Goal: Check status: Check status

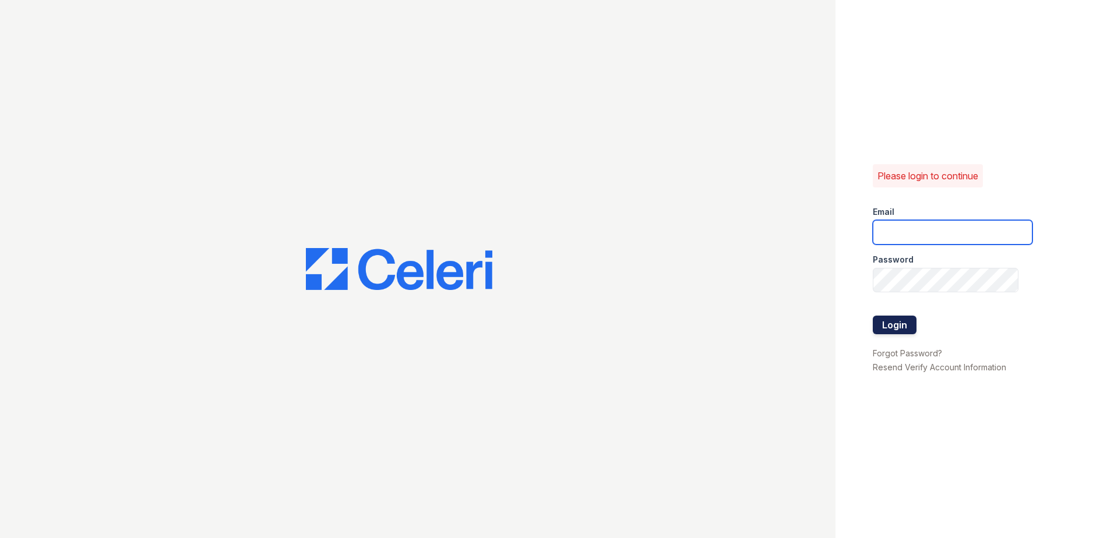
type input "grosariogaro@trinity-pm.com"
click at [904, 325] on button "Login" at bounding box center [895, 325] width 44 height 19
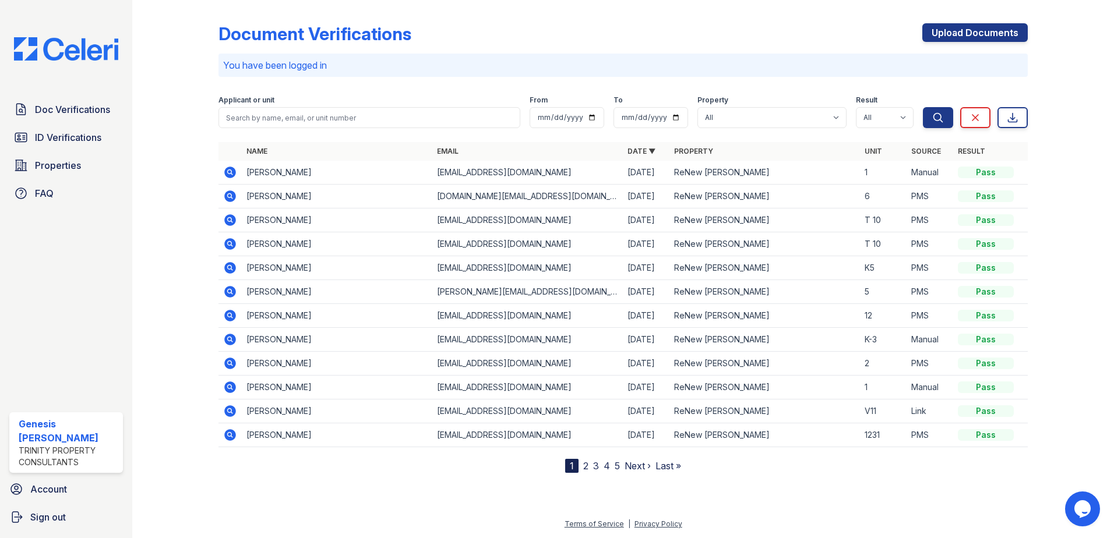
click at [231, 172] on icon at bounding box center [230, 172] width 14 height 14
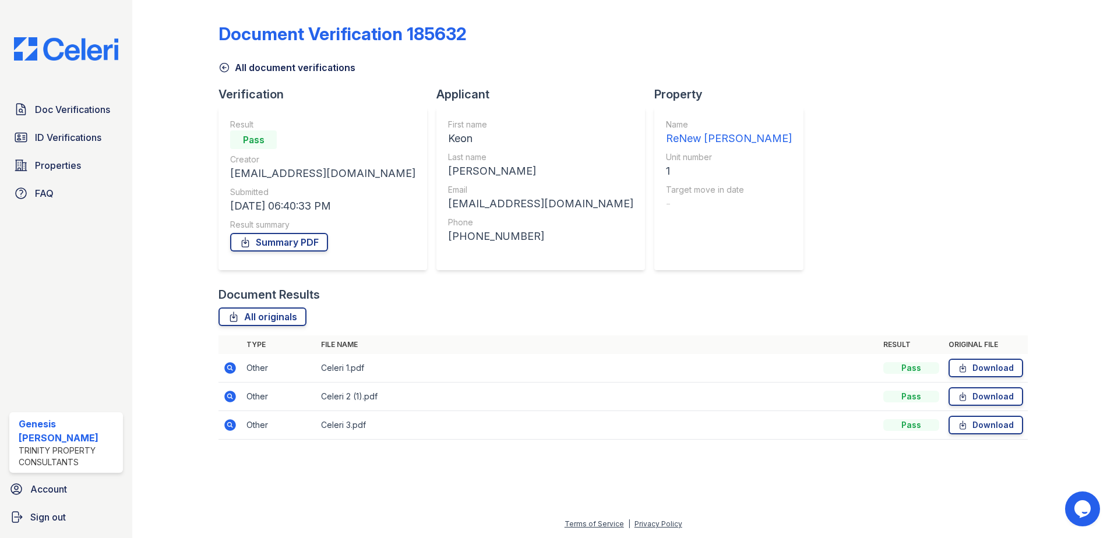
click at [221, 67] on icon at bounding box center [224, 68] width 12 height 12
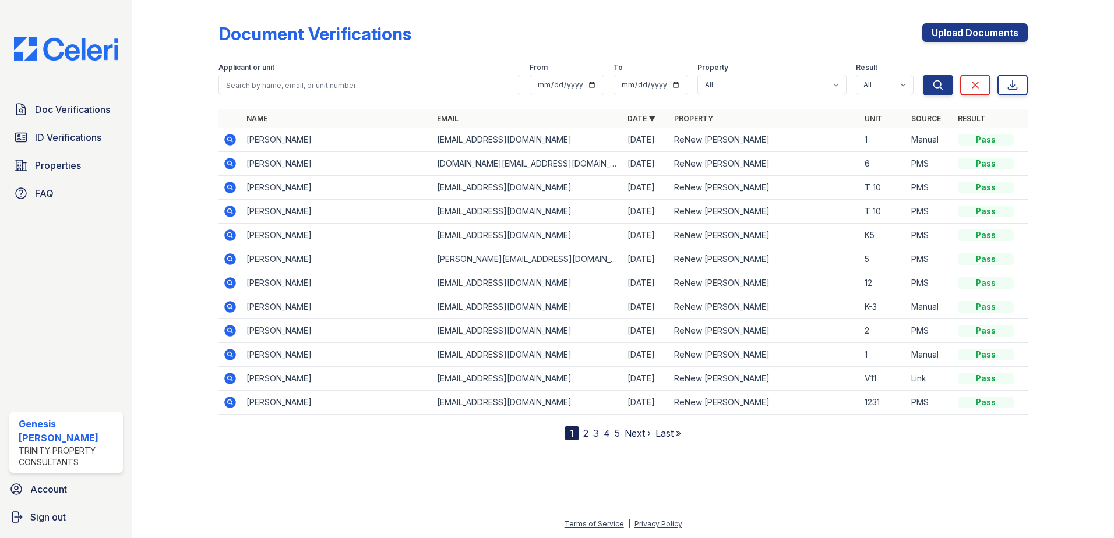
click at [232, 309] on icon at bounding box center [230, 307] width 12 height 12
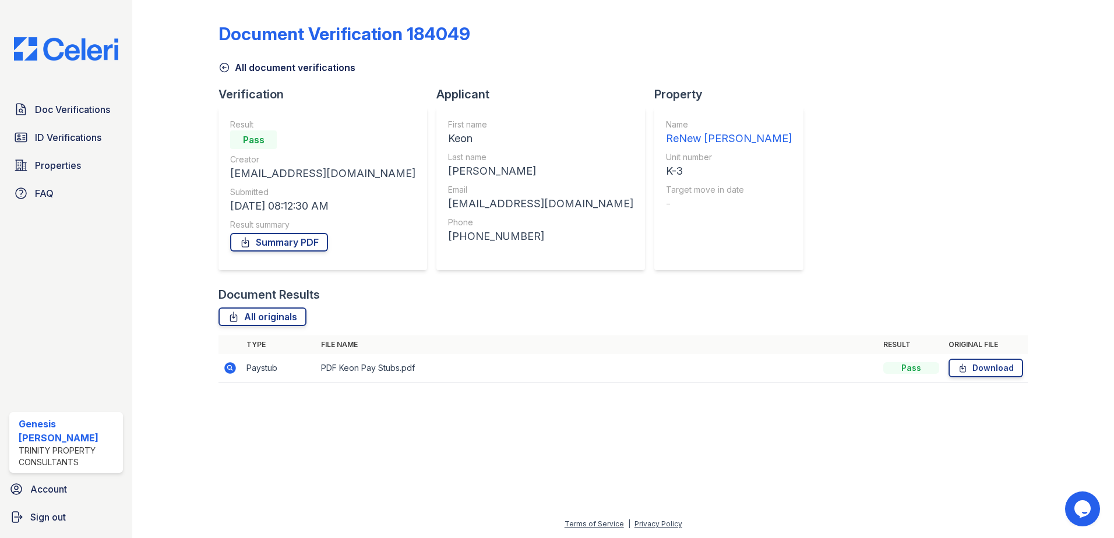
click at [231, 369] on icon at bounding box center [230, 368] width 14 height 14
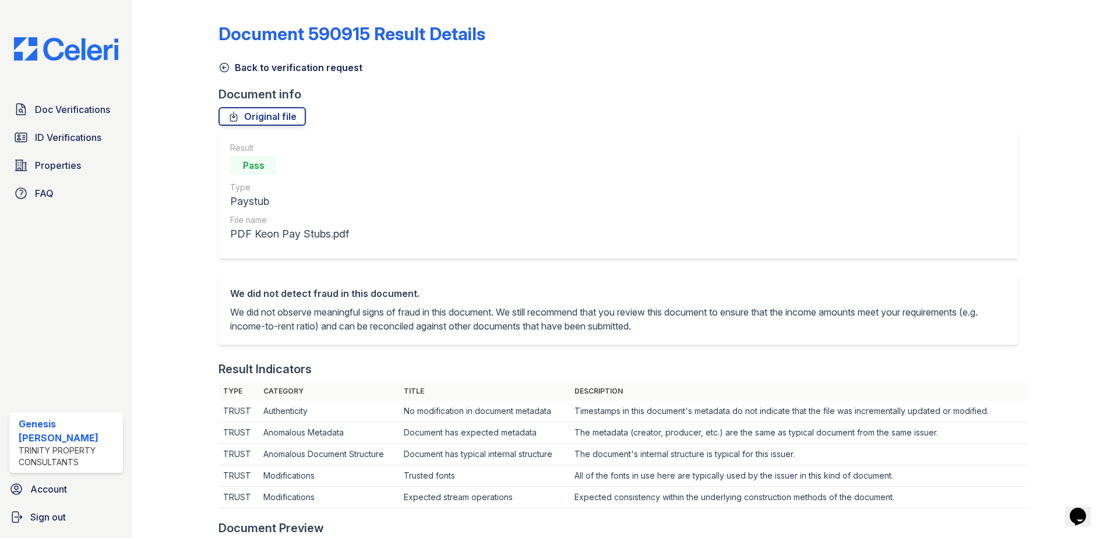
click at [233, 64] on link "Back to verification request" at bounding box center [290, 68] width 144 height 14
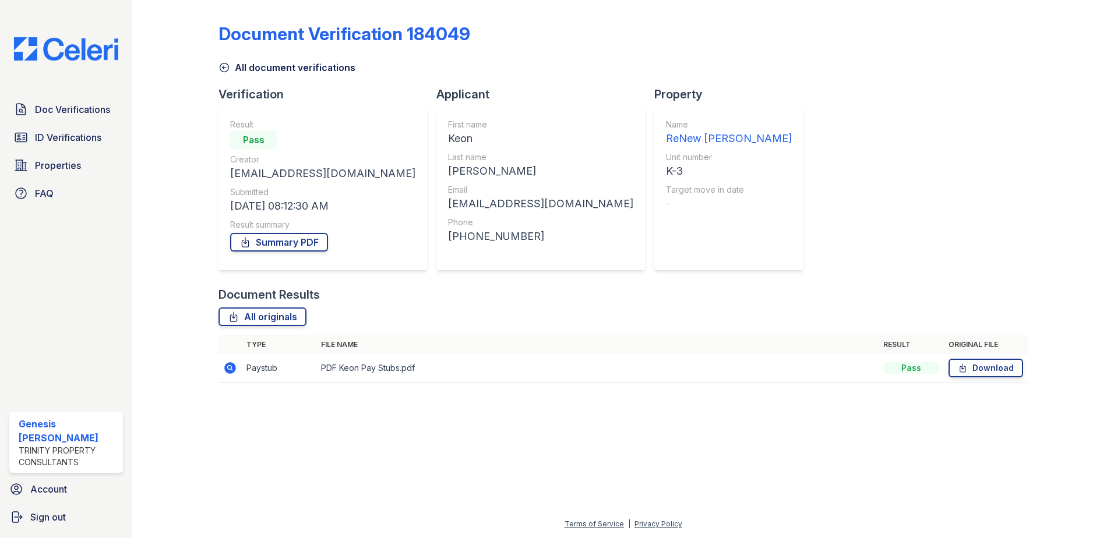
click at [239, 69] on link "All document verifications" at bounding box center [286, 68] width 137 height 14
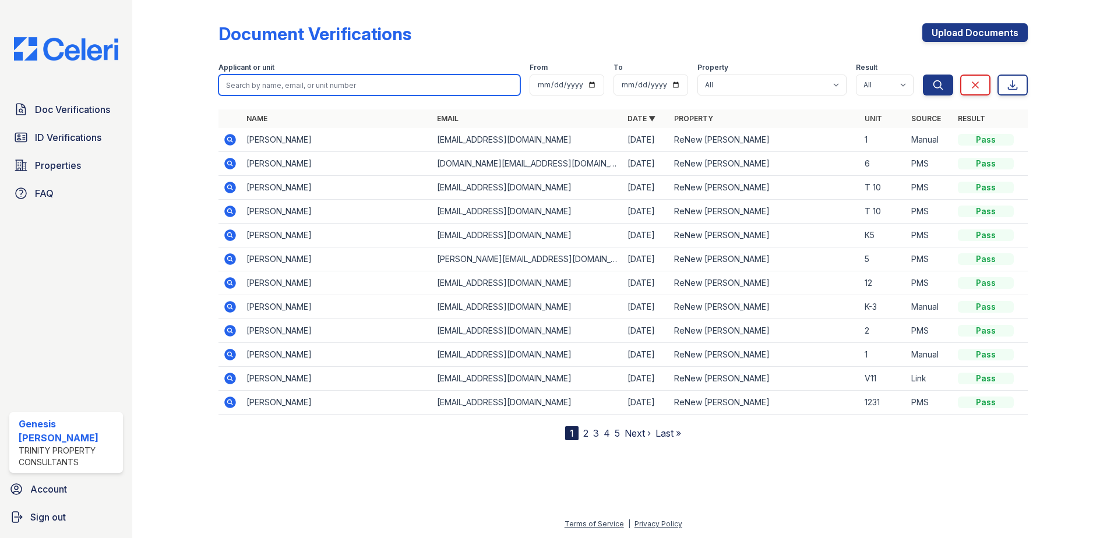
click at [309, 75] on input "search" at bounding box center [369, 85] width 302 height 21
type input "keon"
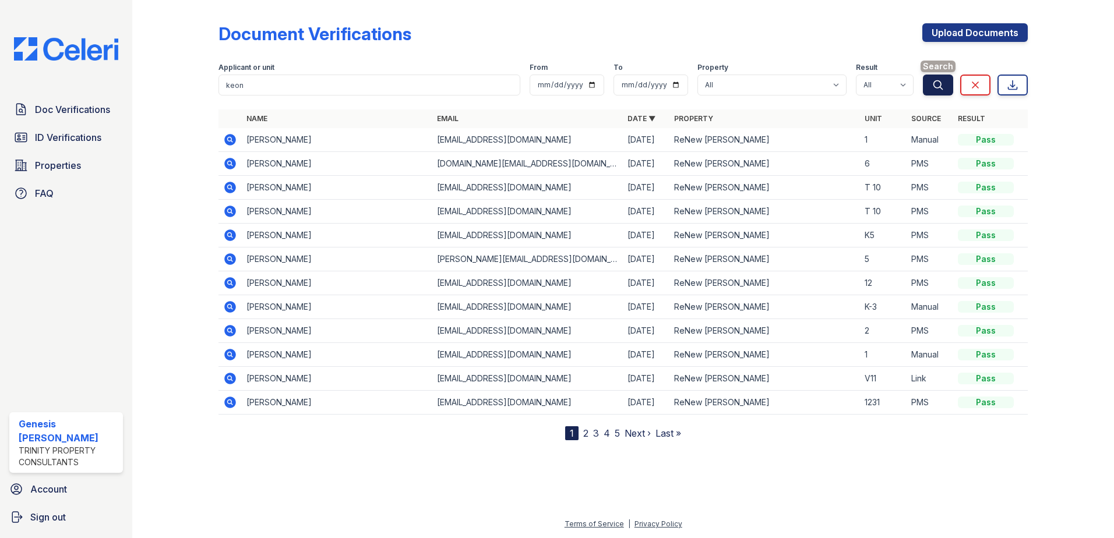
click at [943, 83] on icon "submit" at bounding box center [938, 85] width 12 height 12
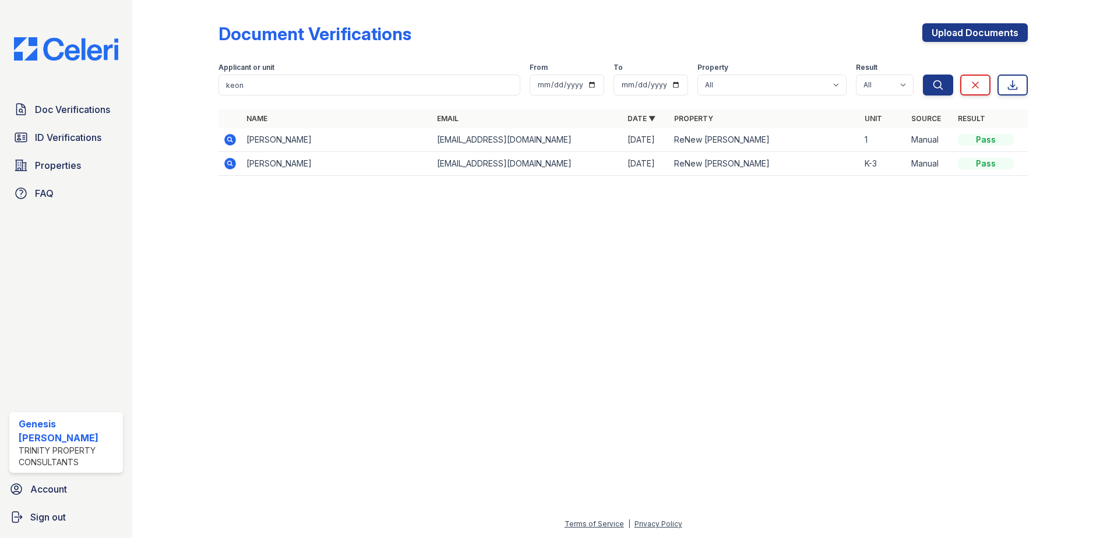
click at [233, 140] on icon at bounding box center [230, 140] width 12 height 12
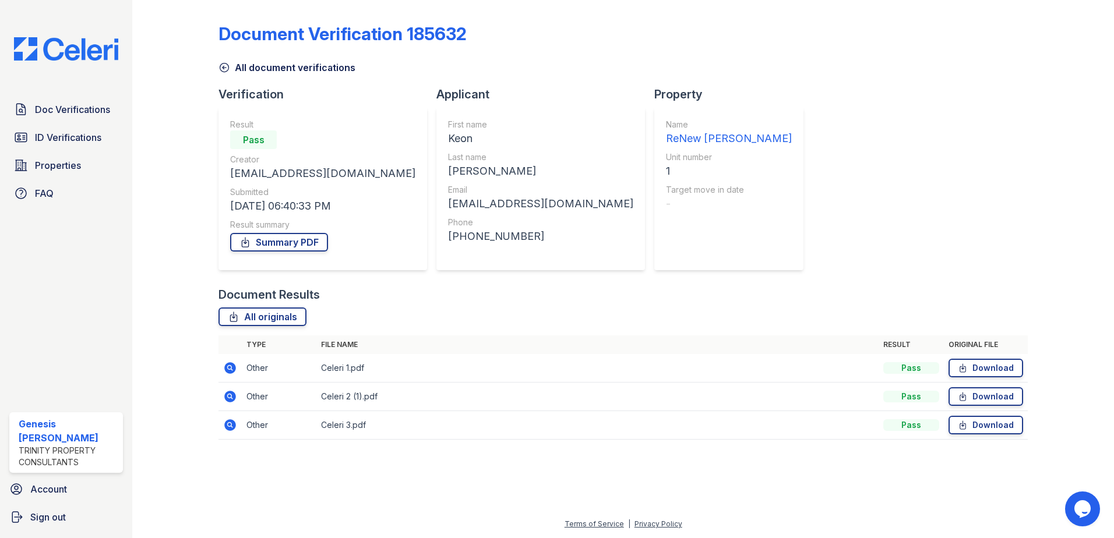
click at [228, 366] on icon at bounding box center [230, 368] width 14 height 14
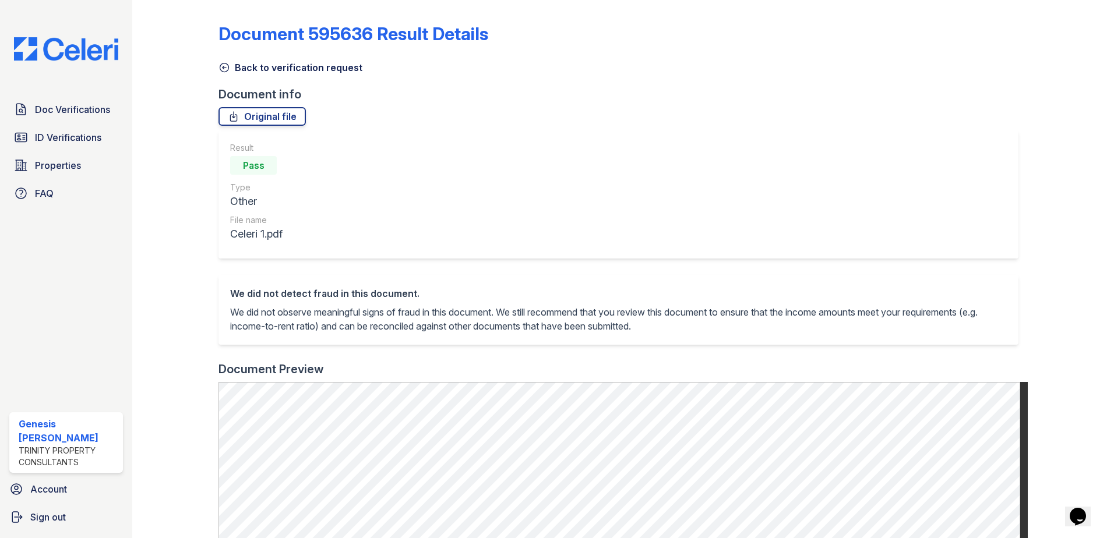
click at [234, 63] on link "Back to verification request" at bounding box center [290, 68] width 144 height 14
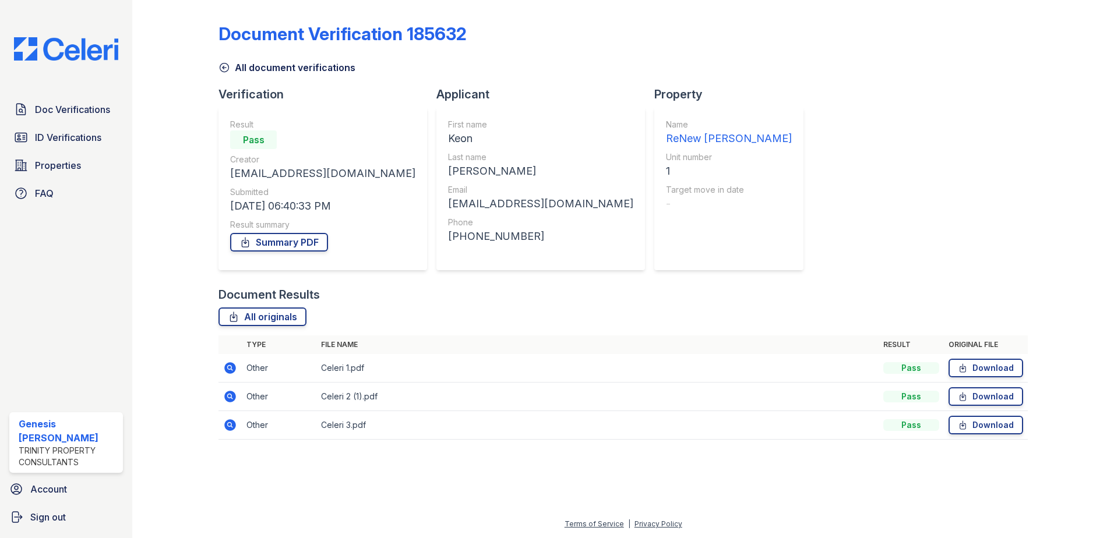
click at [244, 63] on link "All document verifications" at bounding box center [286, 68] width 137 height 14
